Goal: Information Seeking & Learning: Stay updated

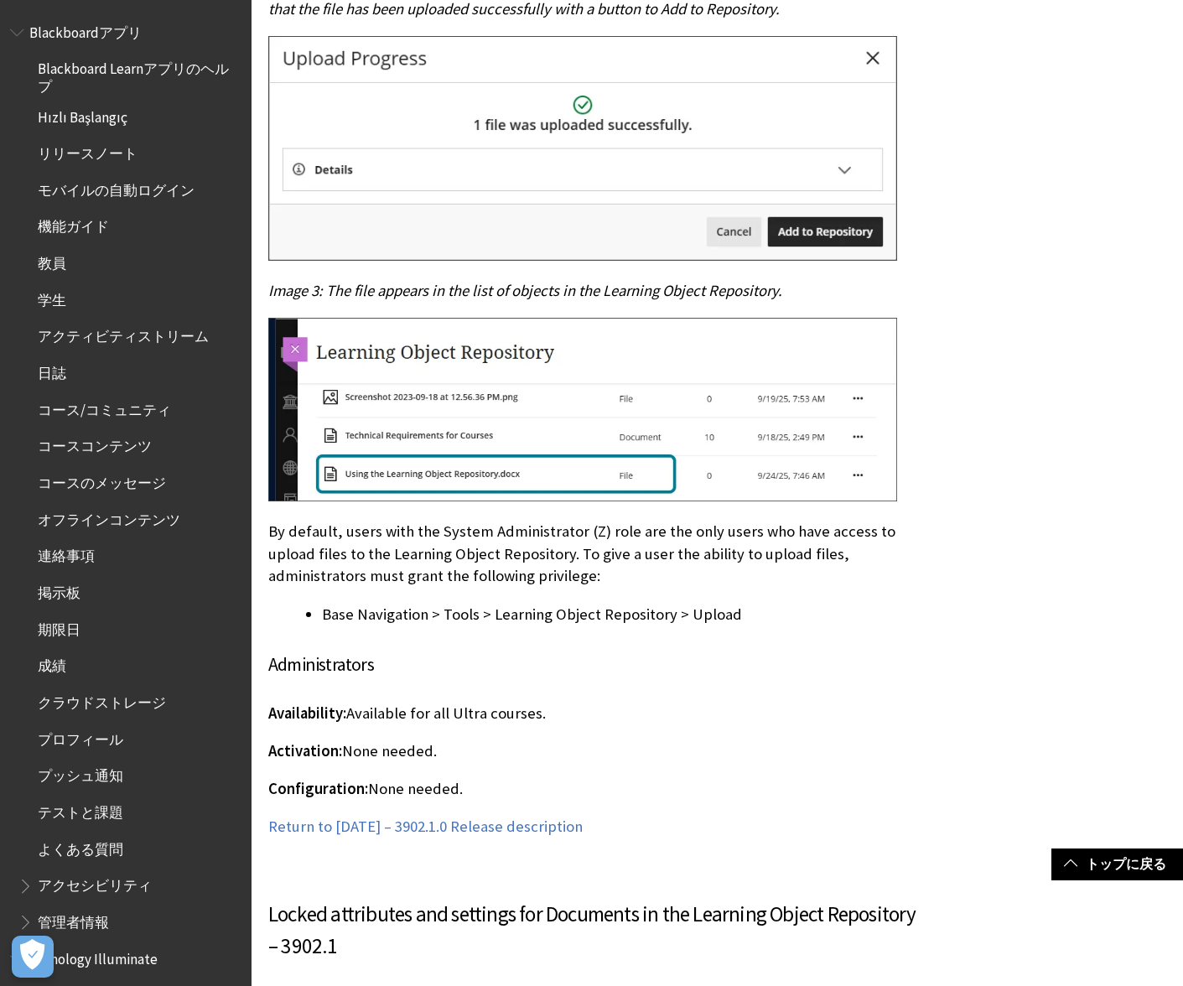
scroll to position [3103, 0]
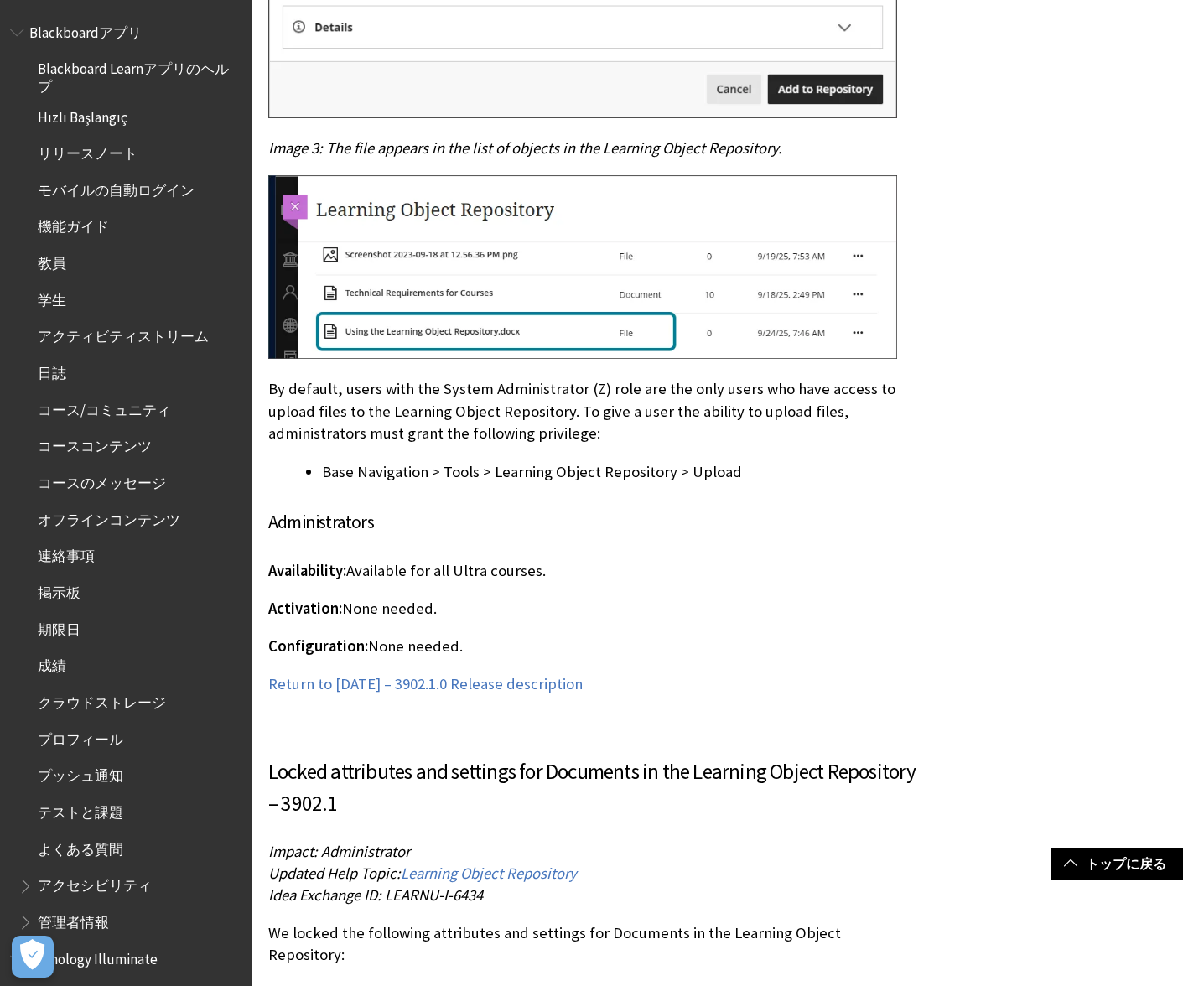
click at [738, 982] on li "Visibility settings" at bounding box center [620, 993] width 596 height 23
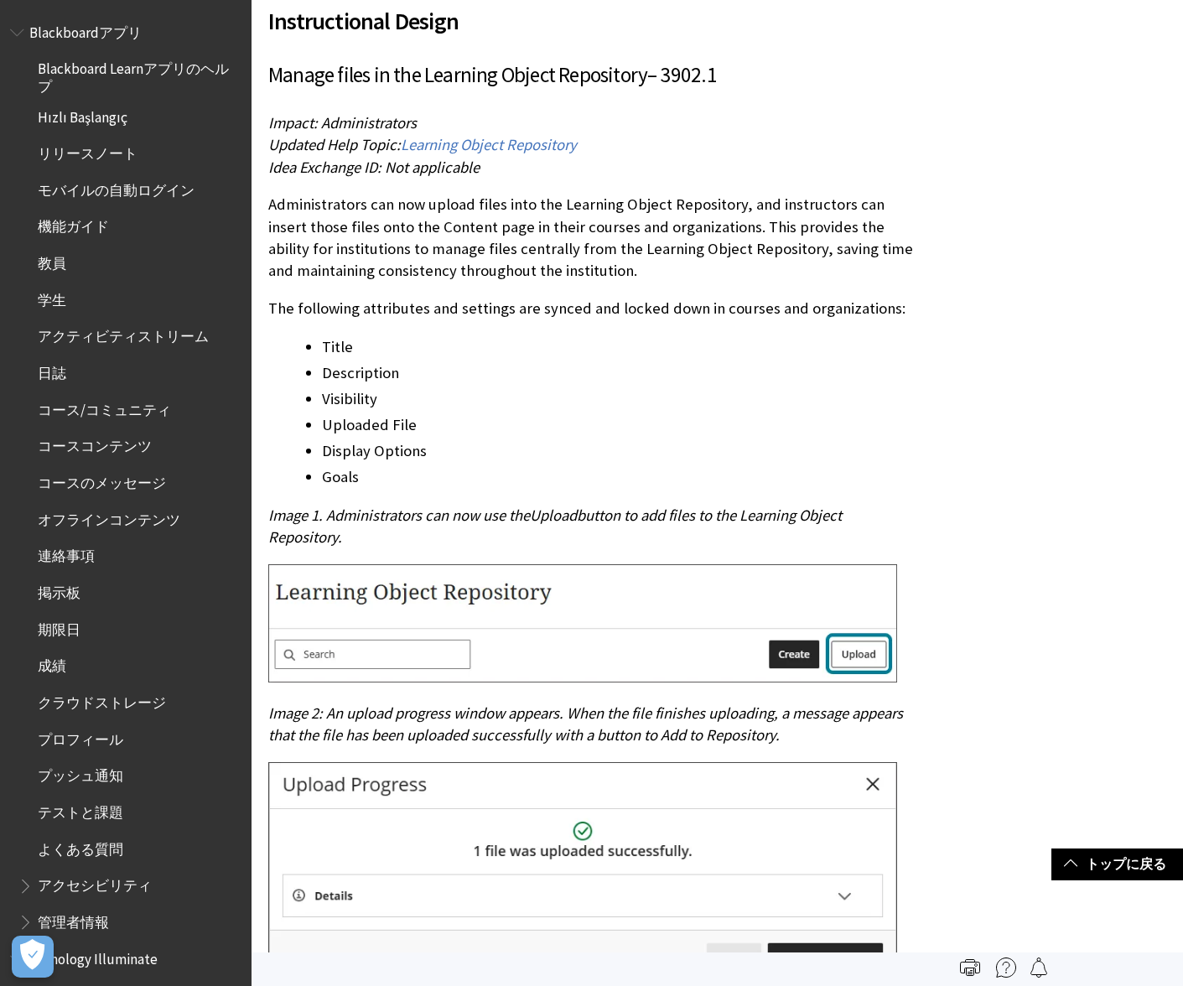
scroll to position [2096, 0]
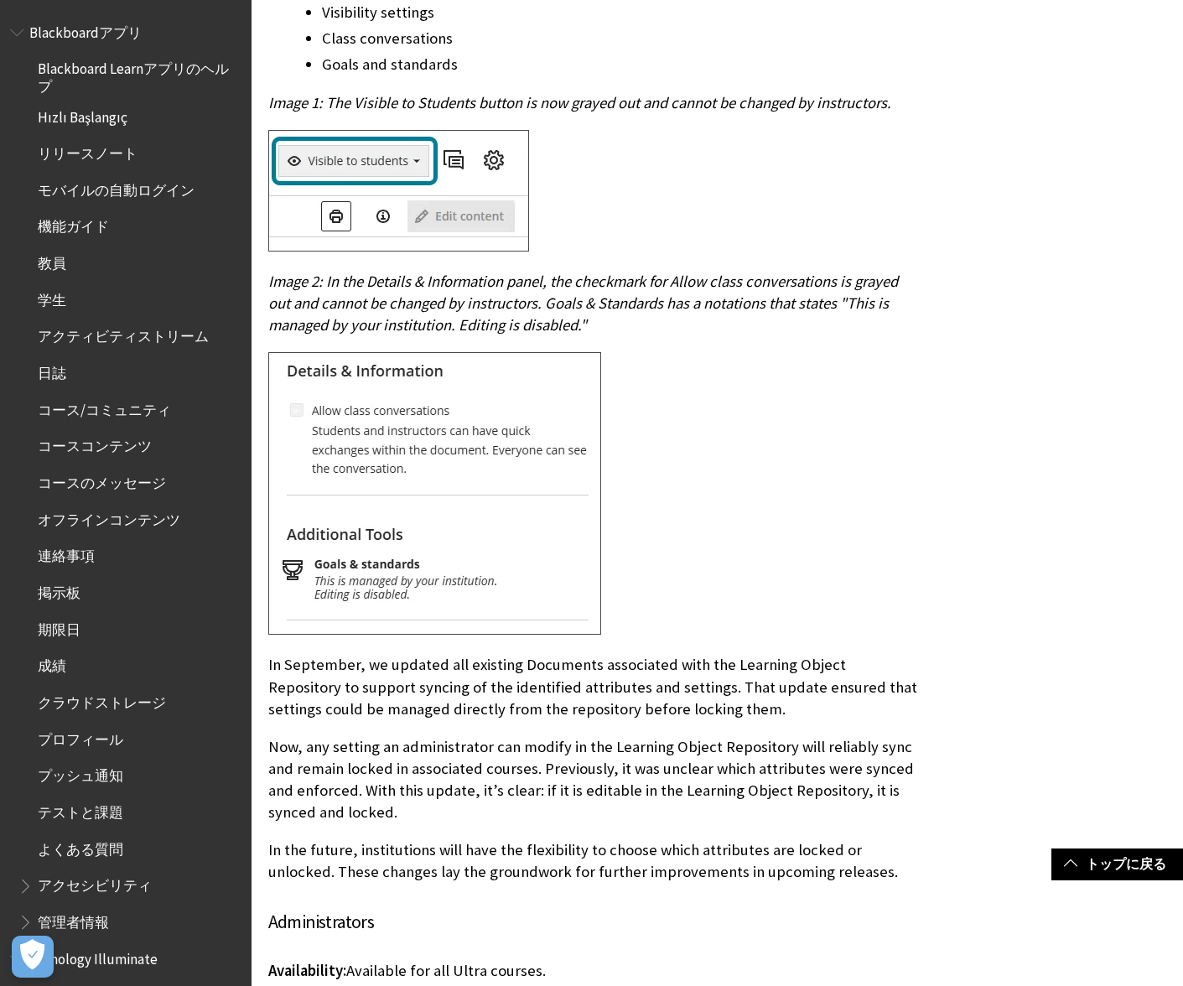
scroll to position [4193, 0]
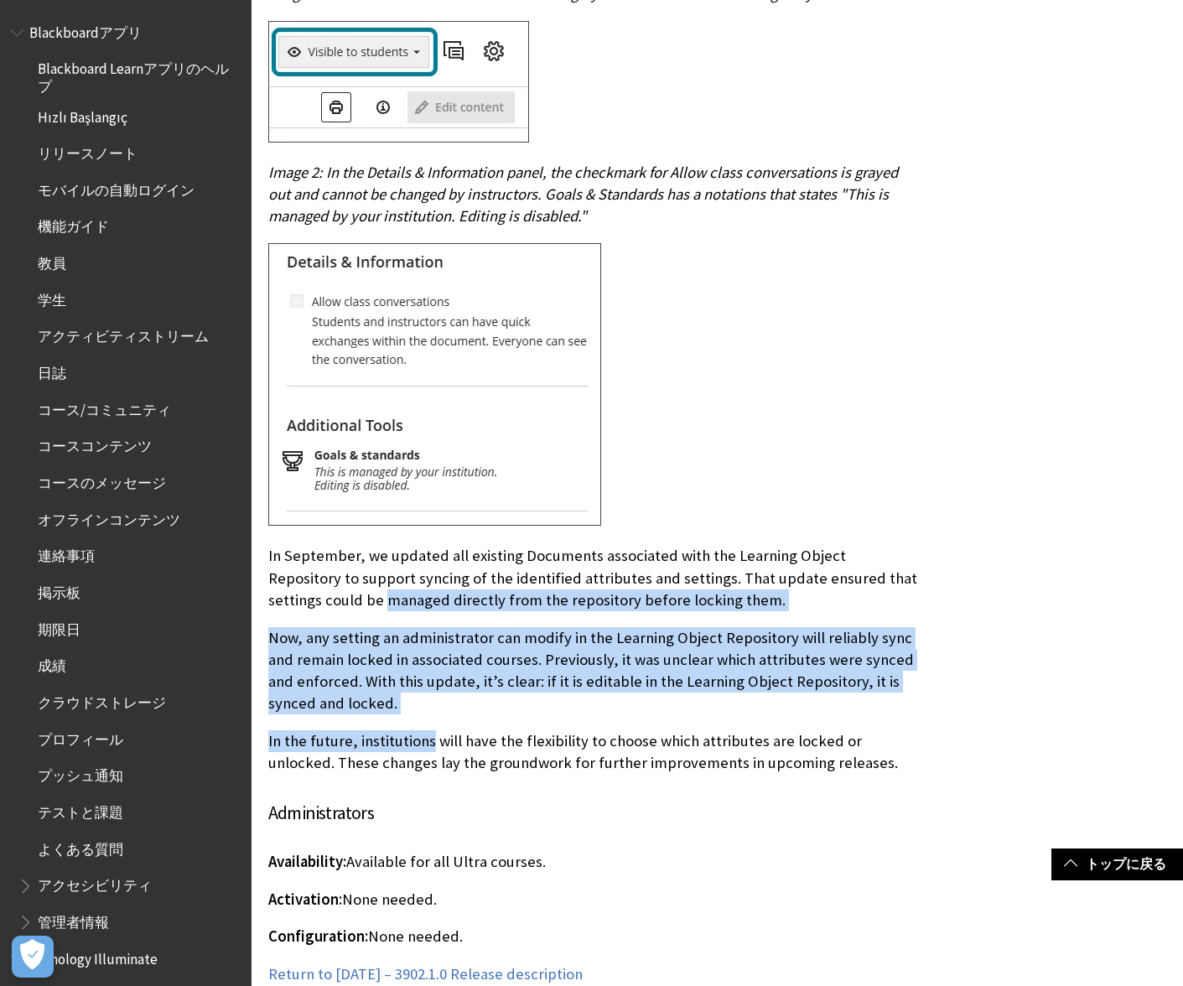
drag, startPoint x: 389, startPoint y: 641, endPoint x: 264, endPoint y: 563, distance: 147.7
click at [428, 570] on div "Locked attributes and settings for Documents in the Learning Object Repository …" at bounding box center [593, 325] width 650 height 1319
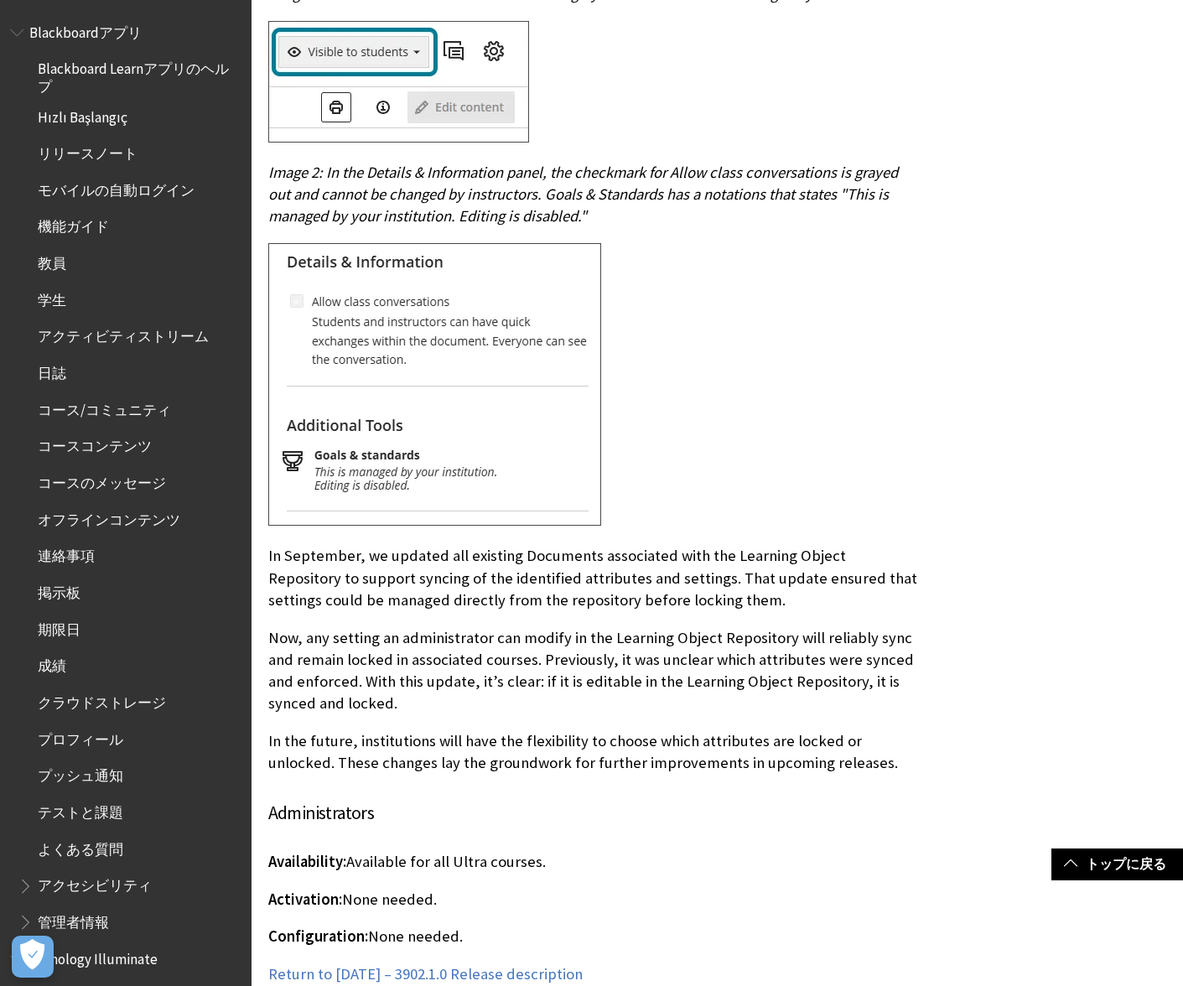
drag, startPoint x: 856, startPoint y: 730, endPoint x: 342, endPoint y: 520, distance: 555.1
click at [342, 520] on div "Locked attributes and settings for Documents in the Learning Object Repository …" at bounding box center [593, 325] width 650 height 1319
click at [342, 545] on p "In September, we updated all existing Documents associated with the Learning Ob…" at bounding box center [593, 578] width 650 height 66
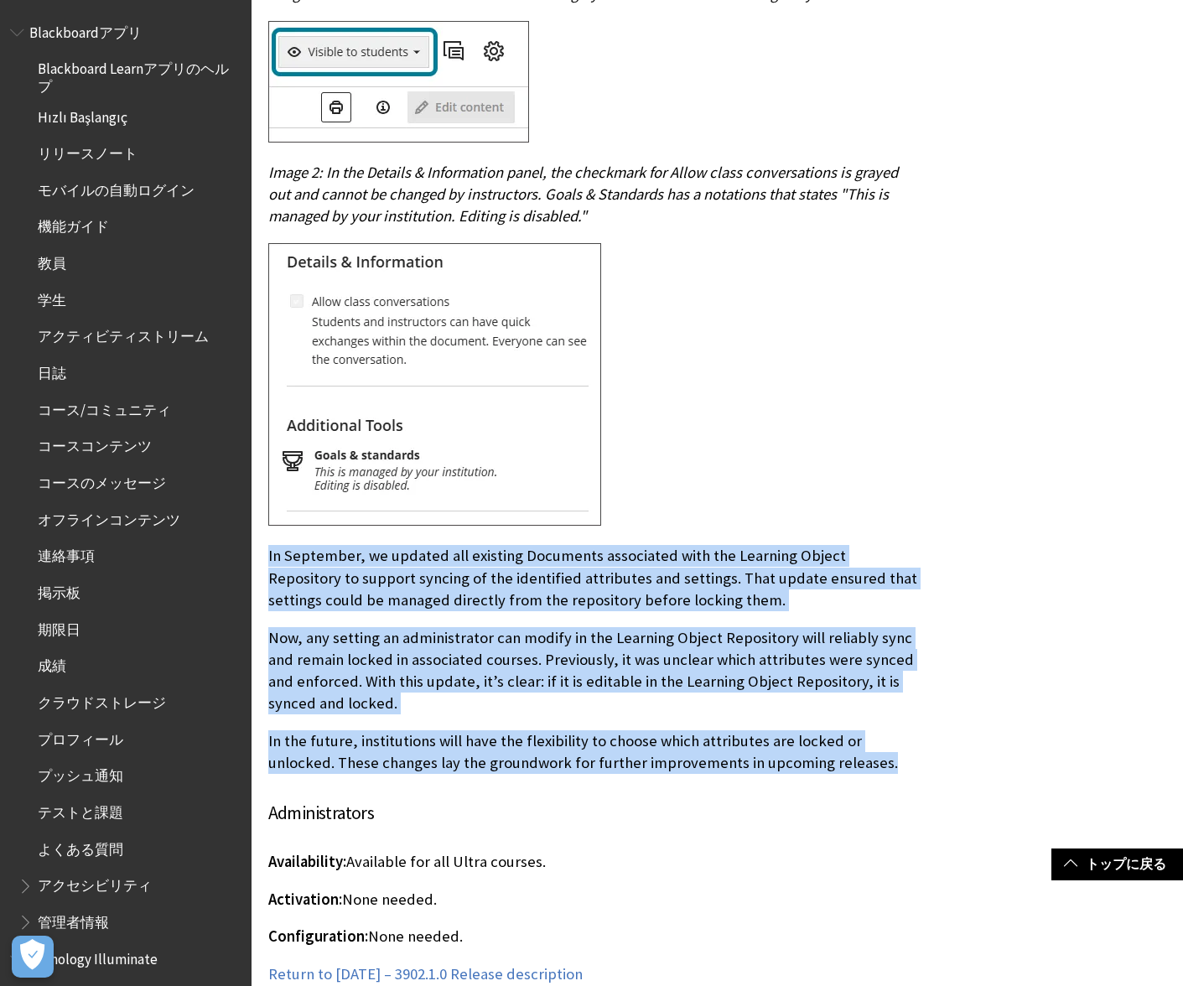
drag, startPoint x: 656, startPoint y: 679, endPoint x: 268, endPoint y: 503, distance: 425.6
click at [268, 503] on div "Locked attributes and settings for Documents in the Learning Object Repository …" at bounding box center [593, 325] width 650 height 1319
copy div "In September, we updated all existing Documents associated with the Learning Ob…"
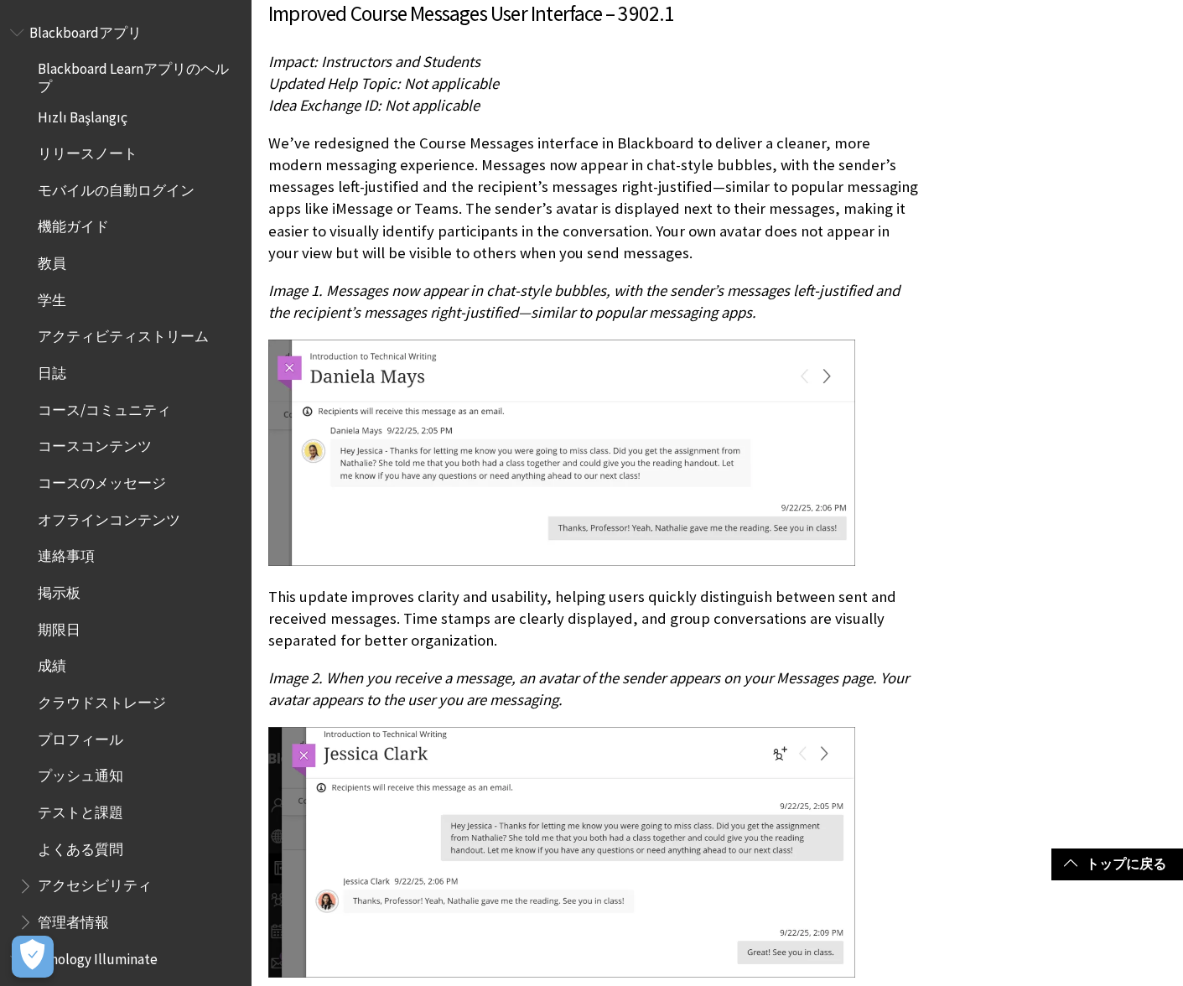
scroll to position [5618, 0]
